Goal: Task Accomplishment & Management: Manage account settings

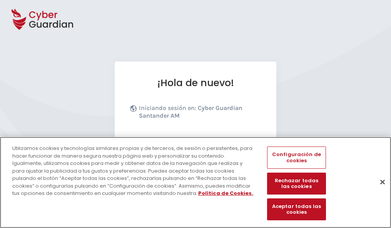
scroll to position [94, 0]
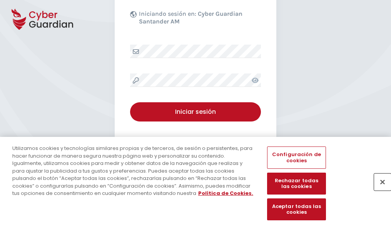
click at [379, 190] on button "Cerrar" at bounding box center [382, 182] width 17 height 17
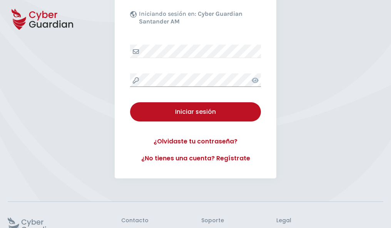
scroll to position [150, 0]
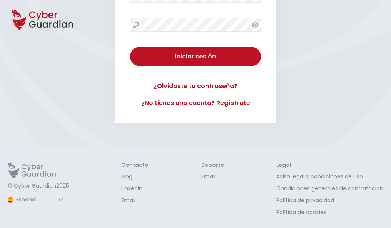
click at [130, 47] on button "Iniciar sesión" at bounding box center [195, 56] width 131 height 19
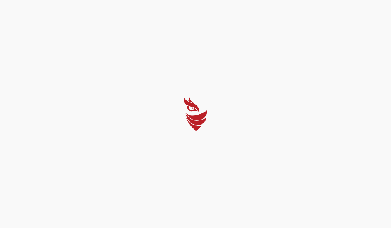
scroll to position [0, 0]
select select "Português (BR)"
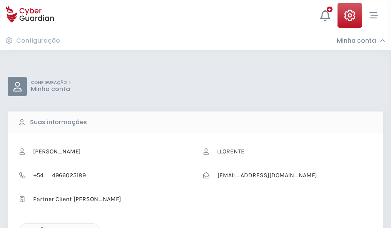
click at [40, 227] on icon "button" at bounding box center [40, 230] width 7 height 7
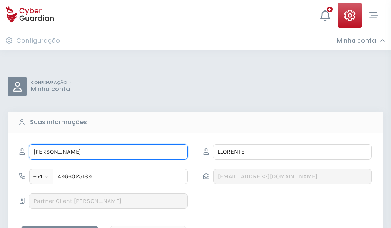
click at [108, 152] on input "MARIANELA" at bounding box center [108, 151] width 159 height 15
type input "M"
type input "Trini"
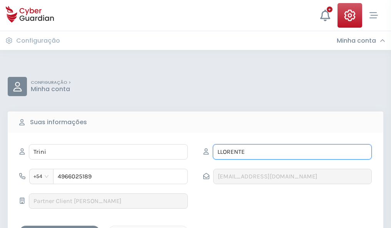
click at [292, 152] on input "LLORENTE" at bounding box center [292, 151] width 159 height 15
type input "L"
type input "Domínguez"
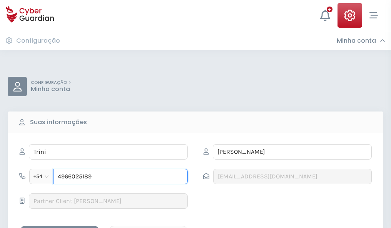
click at [120, 177] on input "4966025189" at bounding box center [120, 176] width 135 height 15
type input "4"
type input "4882254582"
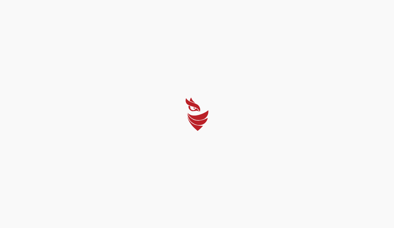
select select "Português (BR)"
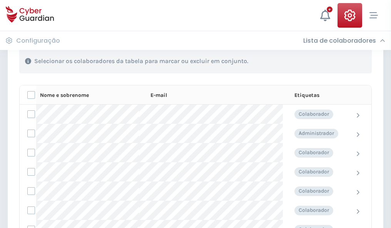
scroll to position [329, 0]
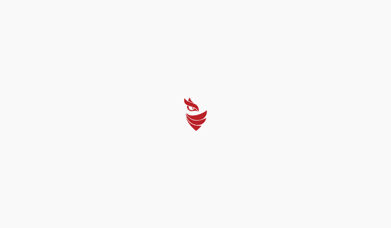
select select "Português (BR)"
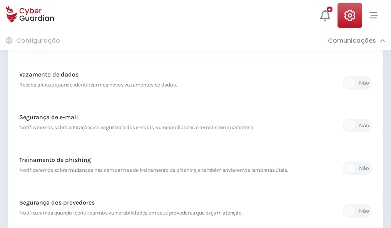
scroll to position [405, 0]
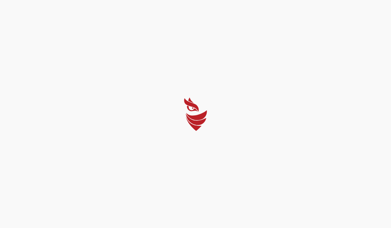
select select "Português (BR)"
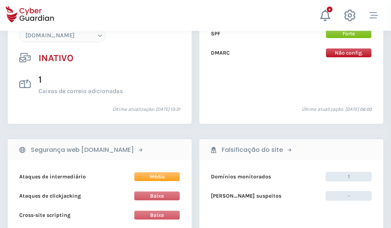
scroll to position [724, 0]
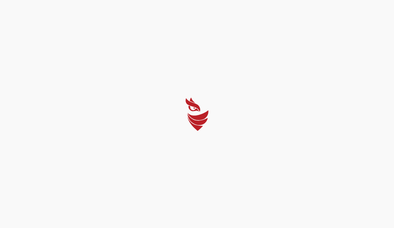
select select "Português (BR)"
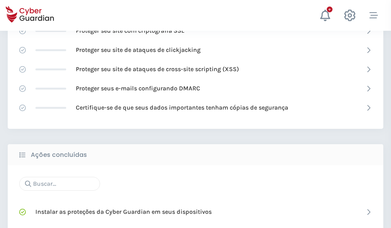
scroll to position [513, 0]
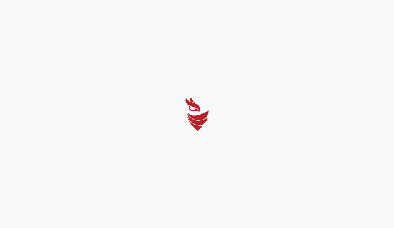
select select "Português (BR)"
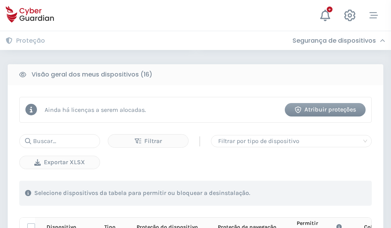
scroll to position [680, 0]
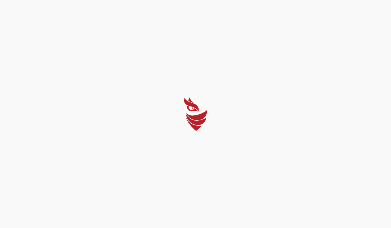
select select "Português (BR)"
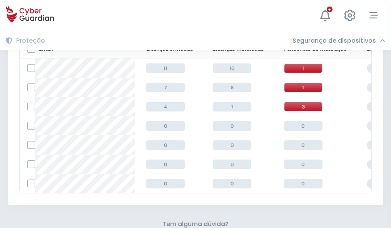
scroll to position [338, 0]
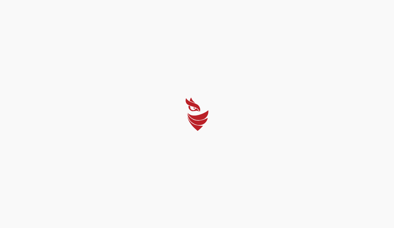
select select "Português (BR)"
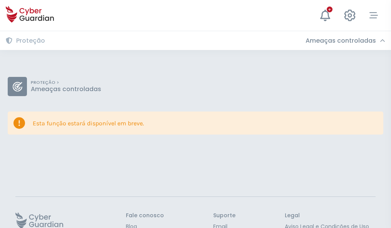
scroll to position [50, 0]
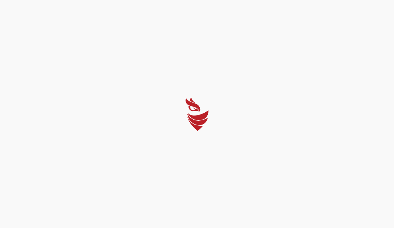
select select "Português (BR)"
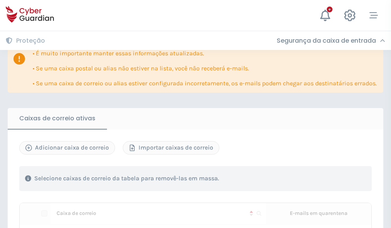
scroll to position [452, 0]
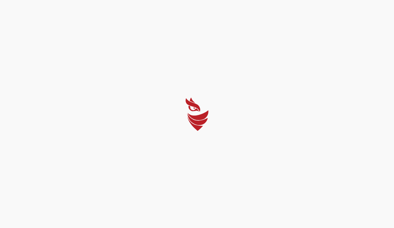
select select "Português (BR)"
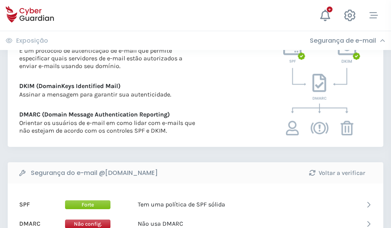
scroll to position [415, 0]
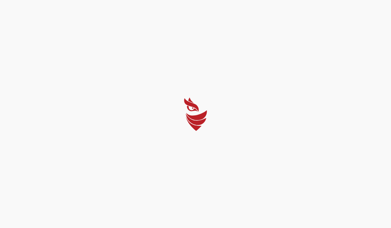
select select "Português (BR)"
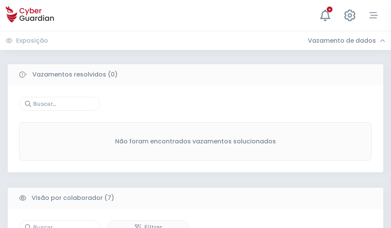
scroll to position [636, 0]
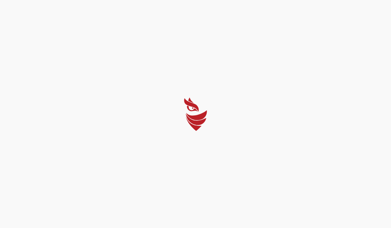
select select "Português (BR)"
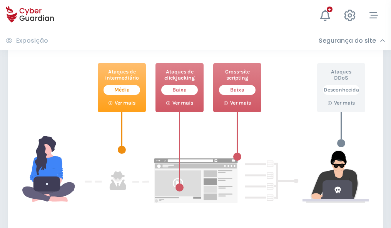
scroll to position [419, 0]
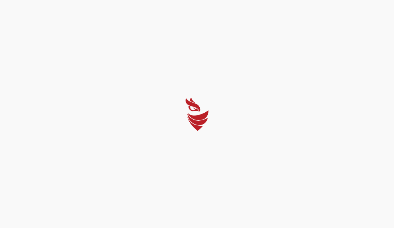
select select "Português (BR)"
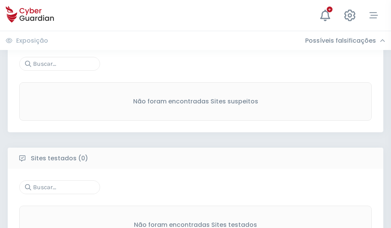
scroll to position [403, 0]
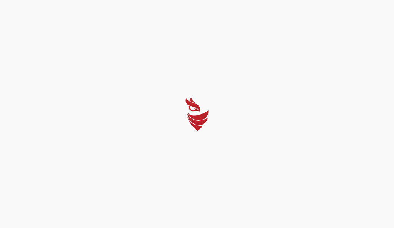
select select "Português (BR)"
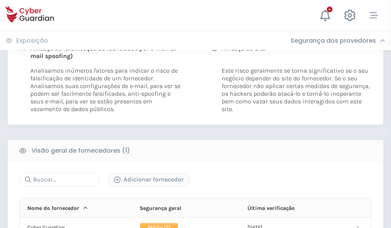
scroll to position [392, 0]
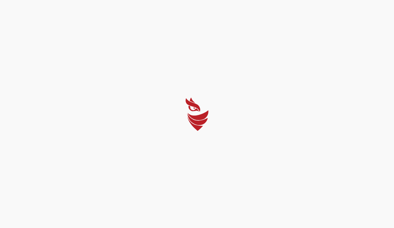
select select "Português (BR)"
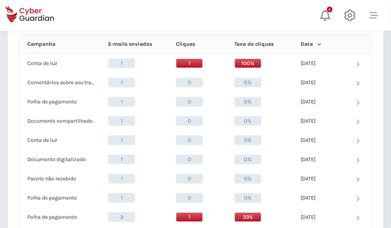
scroll to position [690, 0]
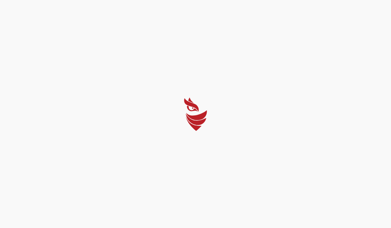
select select "Português (BR)"
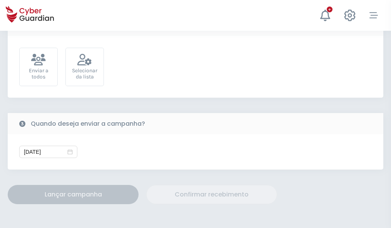
scroll to position [282, 0]
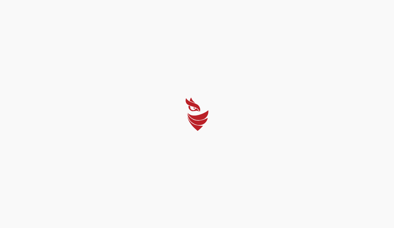
select select "Português (BR)"
